Goal: Check status: Check status

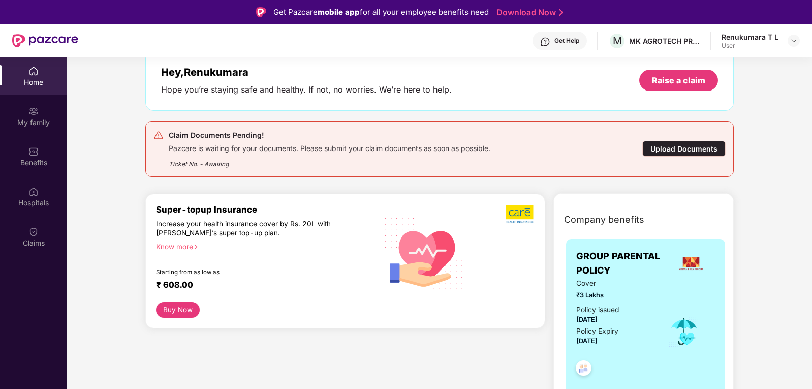
scroll to position [152, 0]
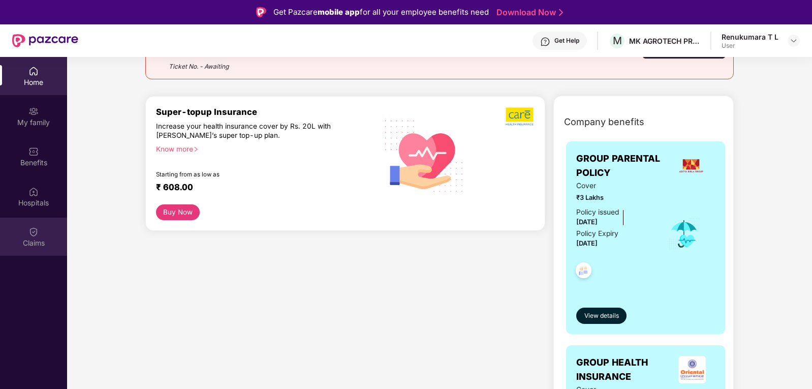
click at [34, 236] on img at bounding box center [33, 232] width 10 height 10
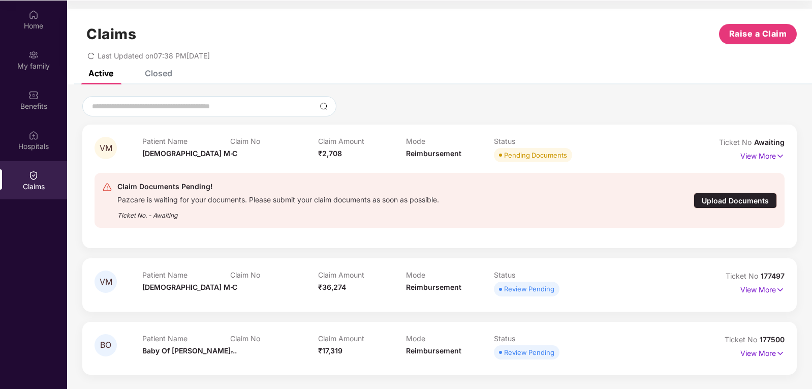
scroll to position [57, 0]
click at [521, 290] on div "Review Pending" at bounding box center [529, 288] width 50 height 10
click at [350, 287] on div "Claim Amount ₹36,274" at bounding box center [362, 284] width 88 height 28
click at [770, 287] on p "View More" at bounding box center [763, 288] width 44 height 14
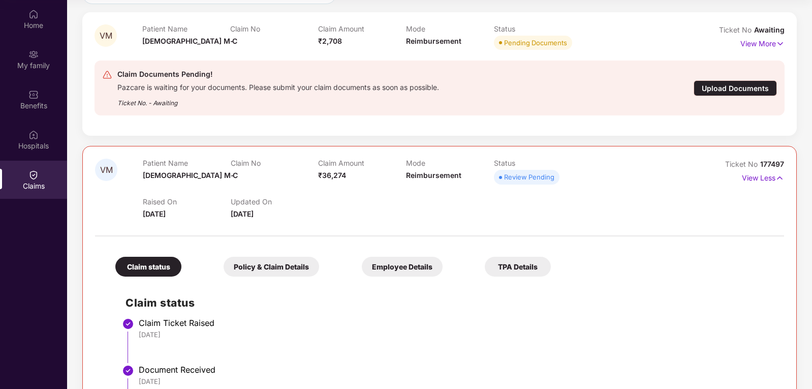
scroll to position [248, 0]
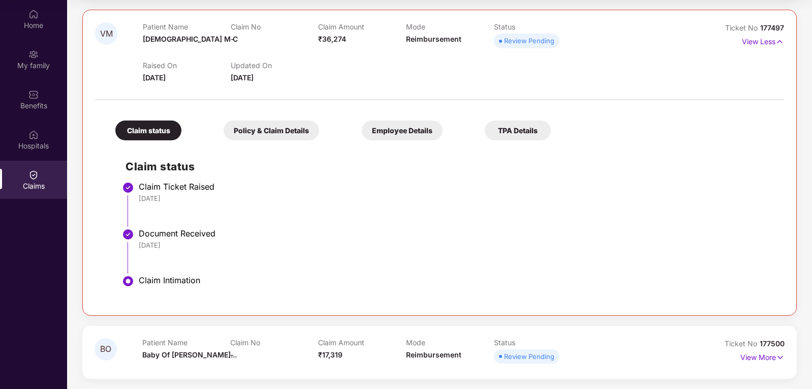
click at [237, 129] on div "Policy & Claim Details" at bounding box center [272, 130] width 96 height 20
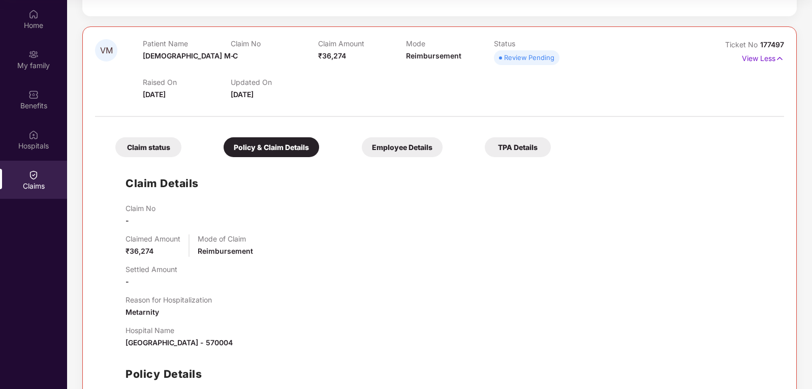
click at [362, 147] on div "Employee Details" at bounding box center [402, 147] width 81 height 20
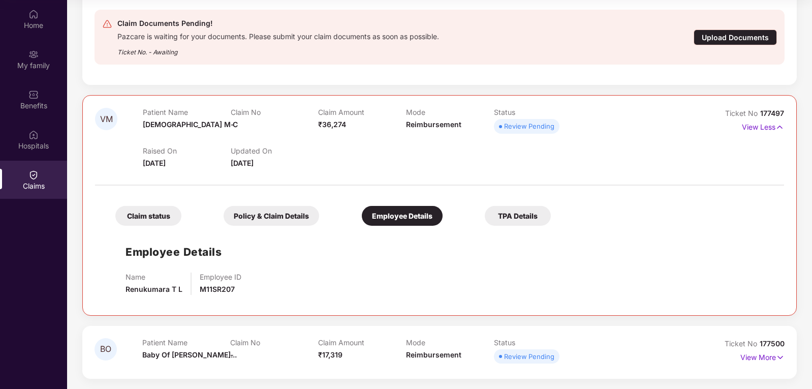
click at [485, 214] on div "TPA Details" at bounding box center [518, 216] width 66 height 20
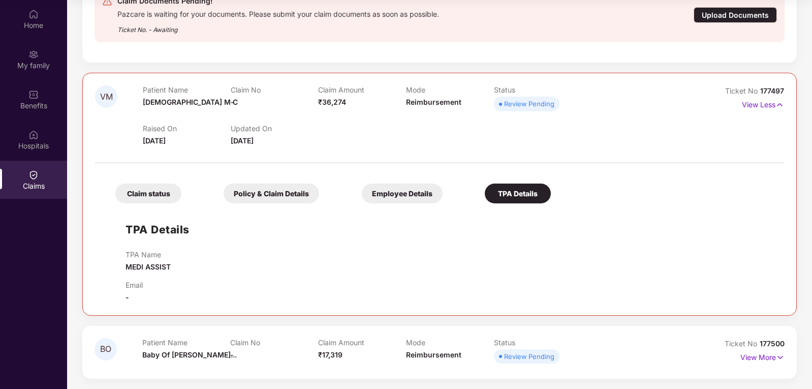
click at [162, 194] on div "Claim status" at bounding box center [148, 193] width 66 height 20
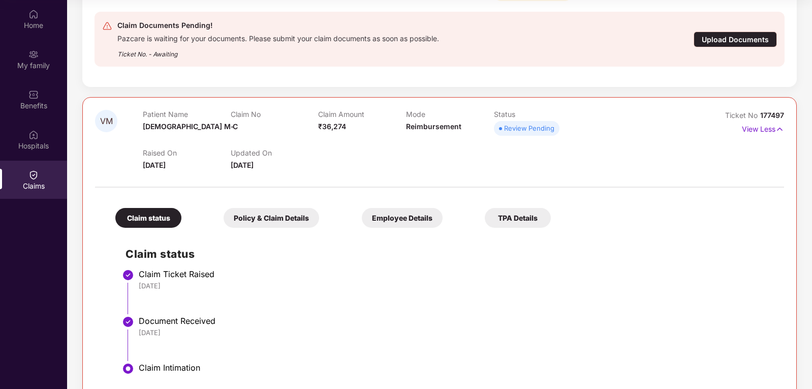
scroll to position [146, 0]
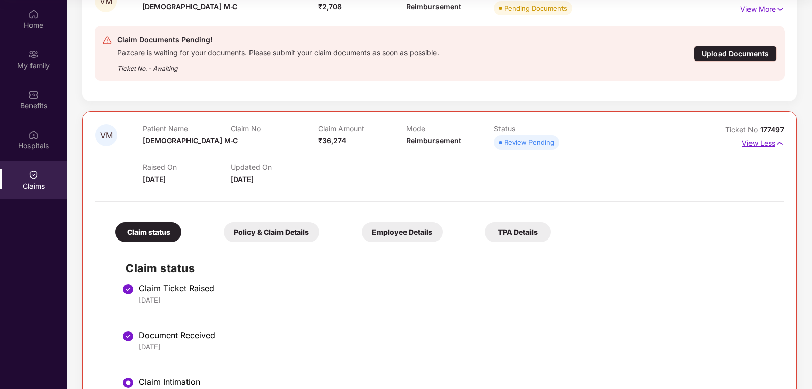
click at [760, 144] on p "View Less" at bounding box center [763, 142] width 42 height 14
